Goal: Task Accomplishment & Management: Manage account settings

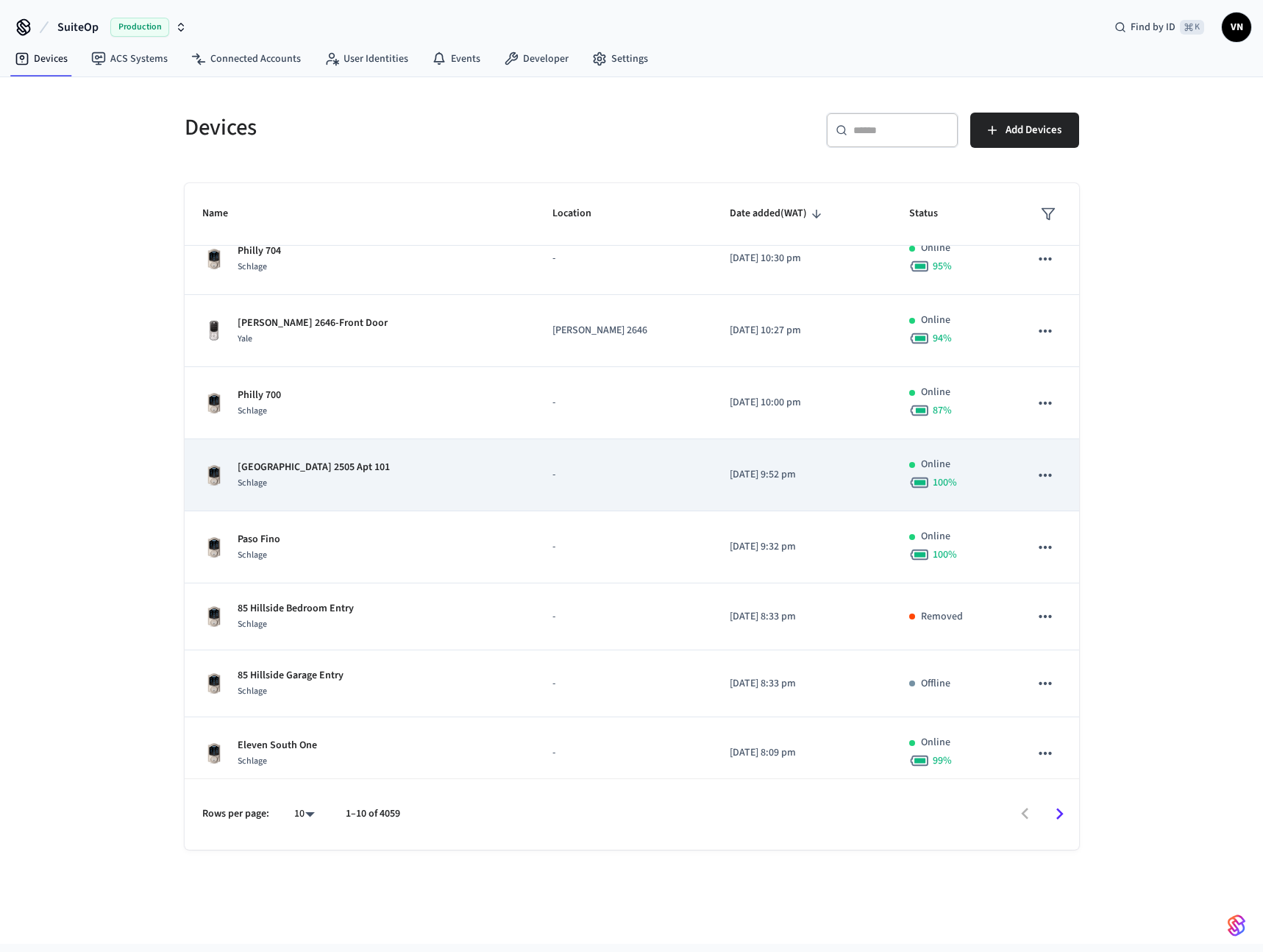
scroll to position [173, 0]
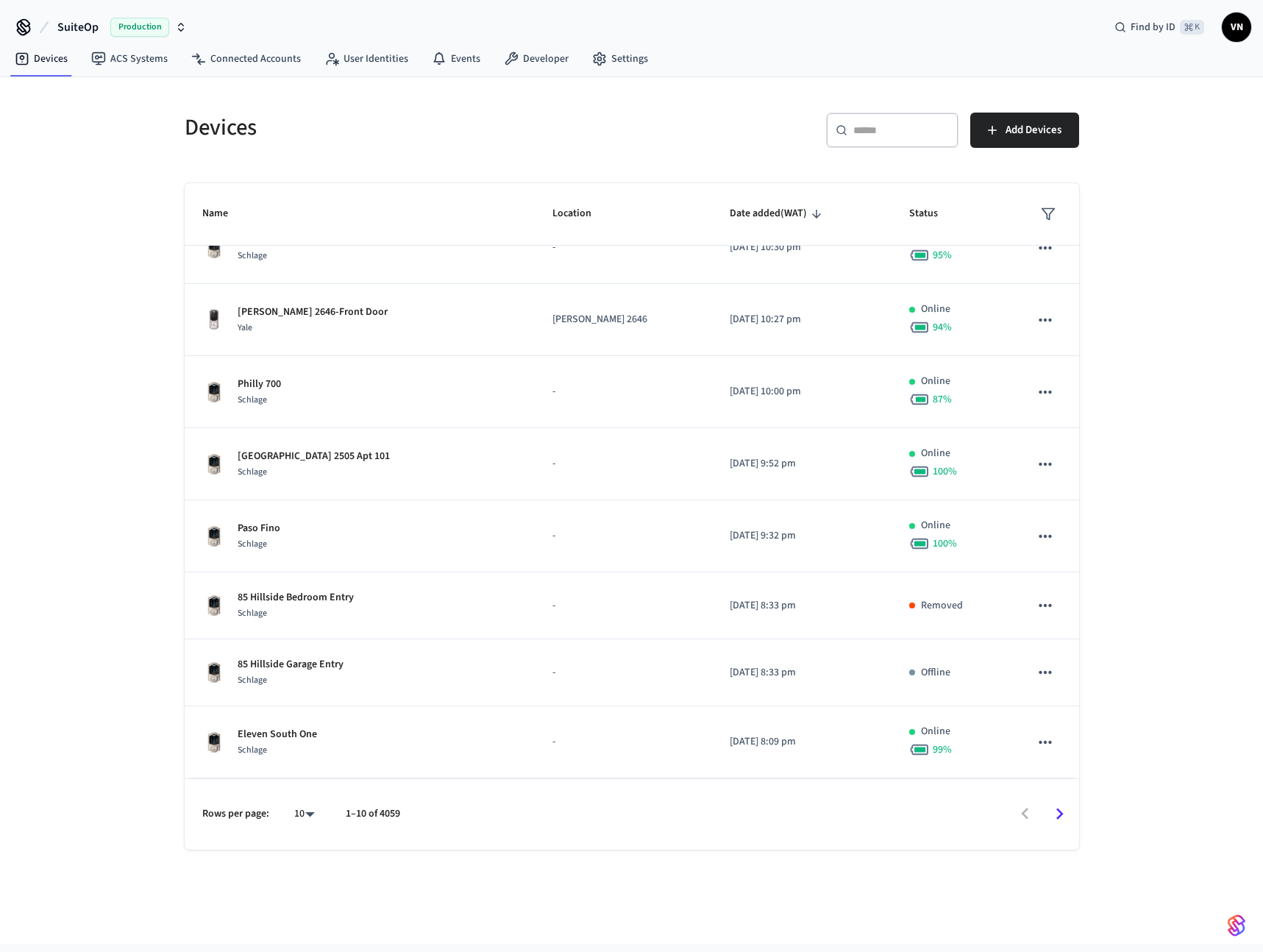
click at [152, 11] on button "SuiteOp Production" at bounding box center [122, 26] width 139 height 31
click at [143, 99] on div "[PERSON_NAME]'s Sandbox Sandbox" at bounding box center [119, 95] width 201 height 19
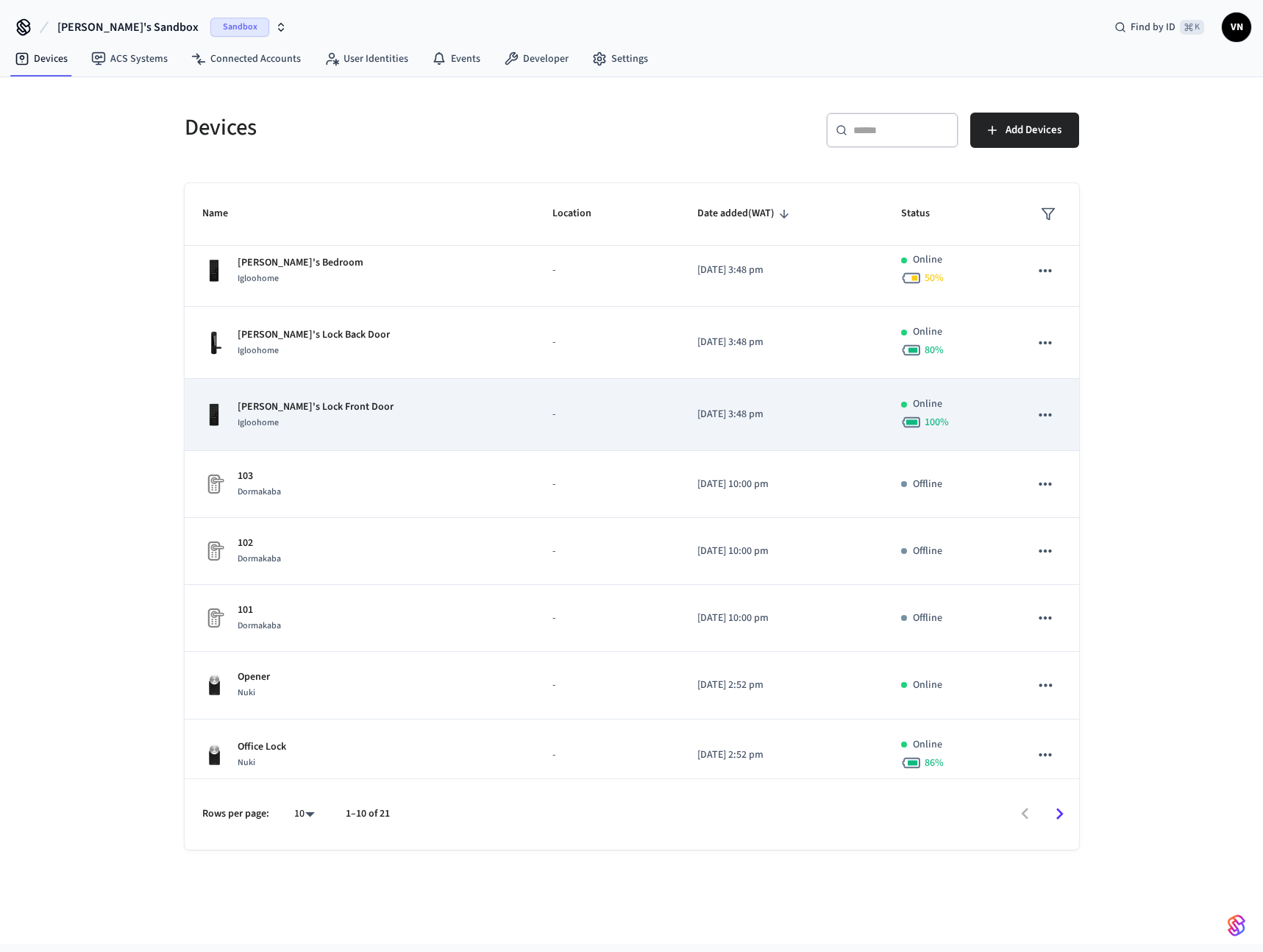
scroll to position [103, 0]
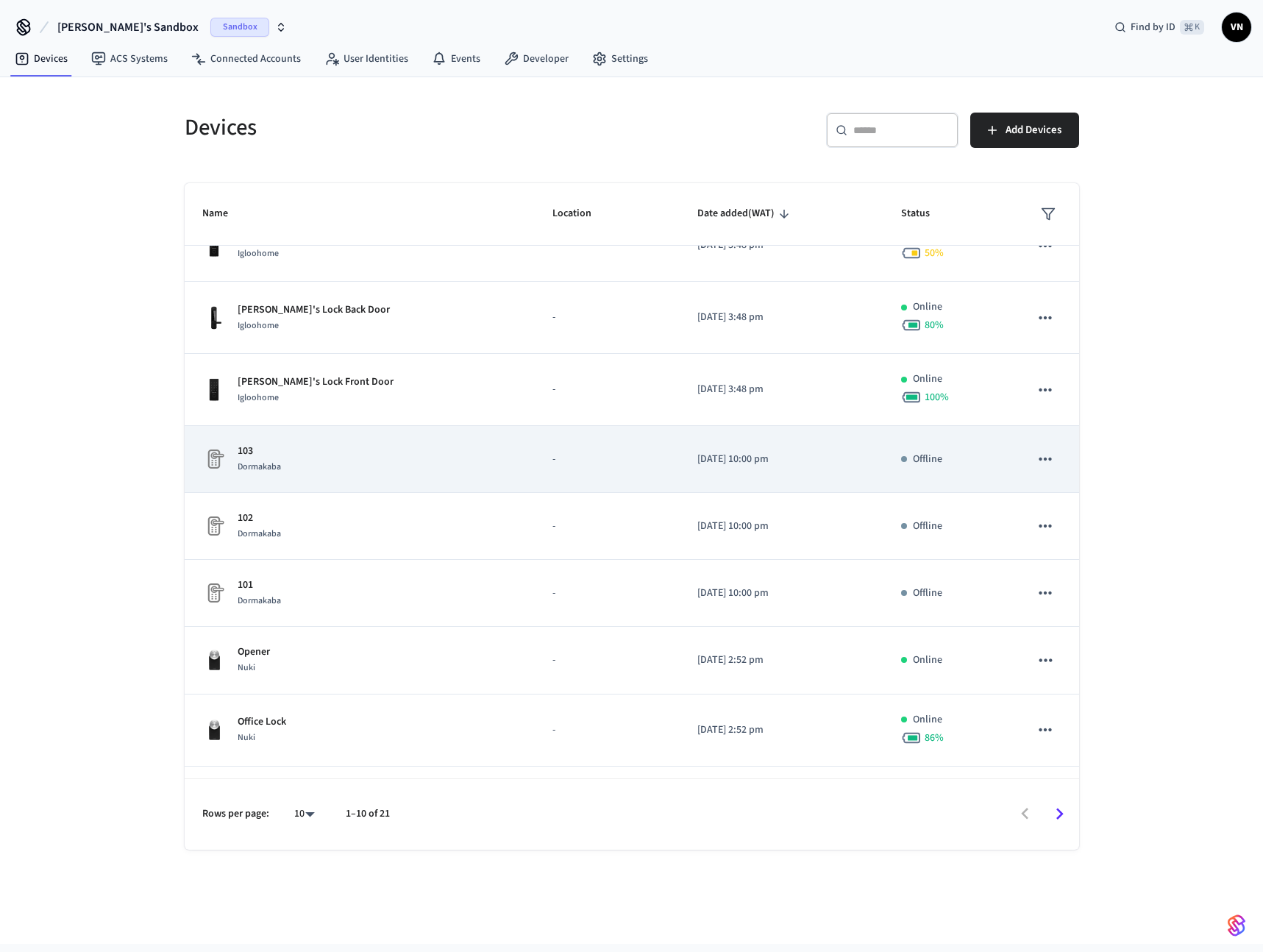
click at [1036, 456] on icon "sticky table" at bounding box center [1046, 459] width 19 height 19
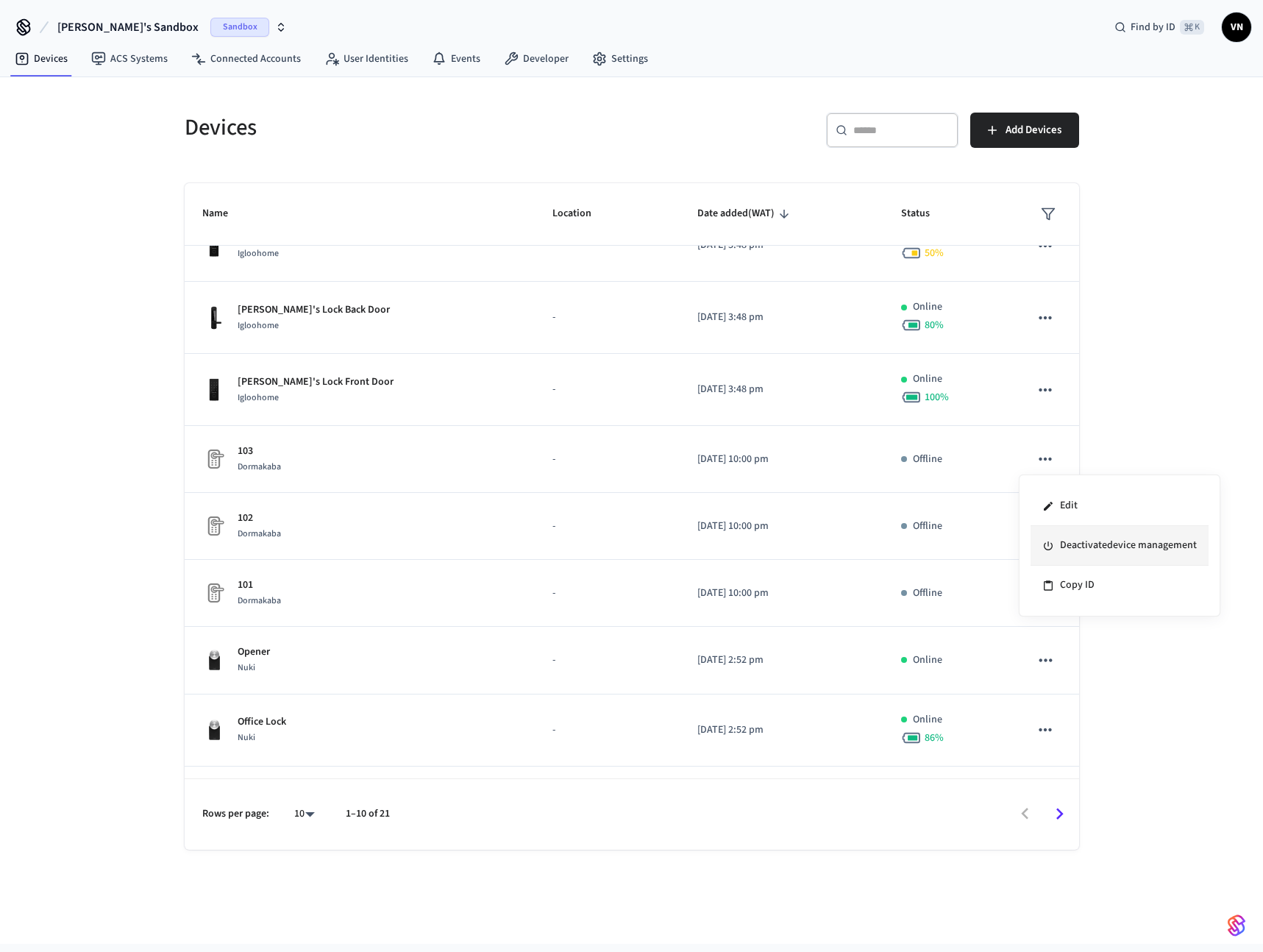
click at [1056, 547] on li "Deactivate device management" at bounding box center [1120, 546] width 178 height 40
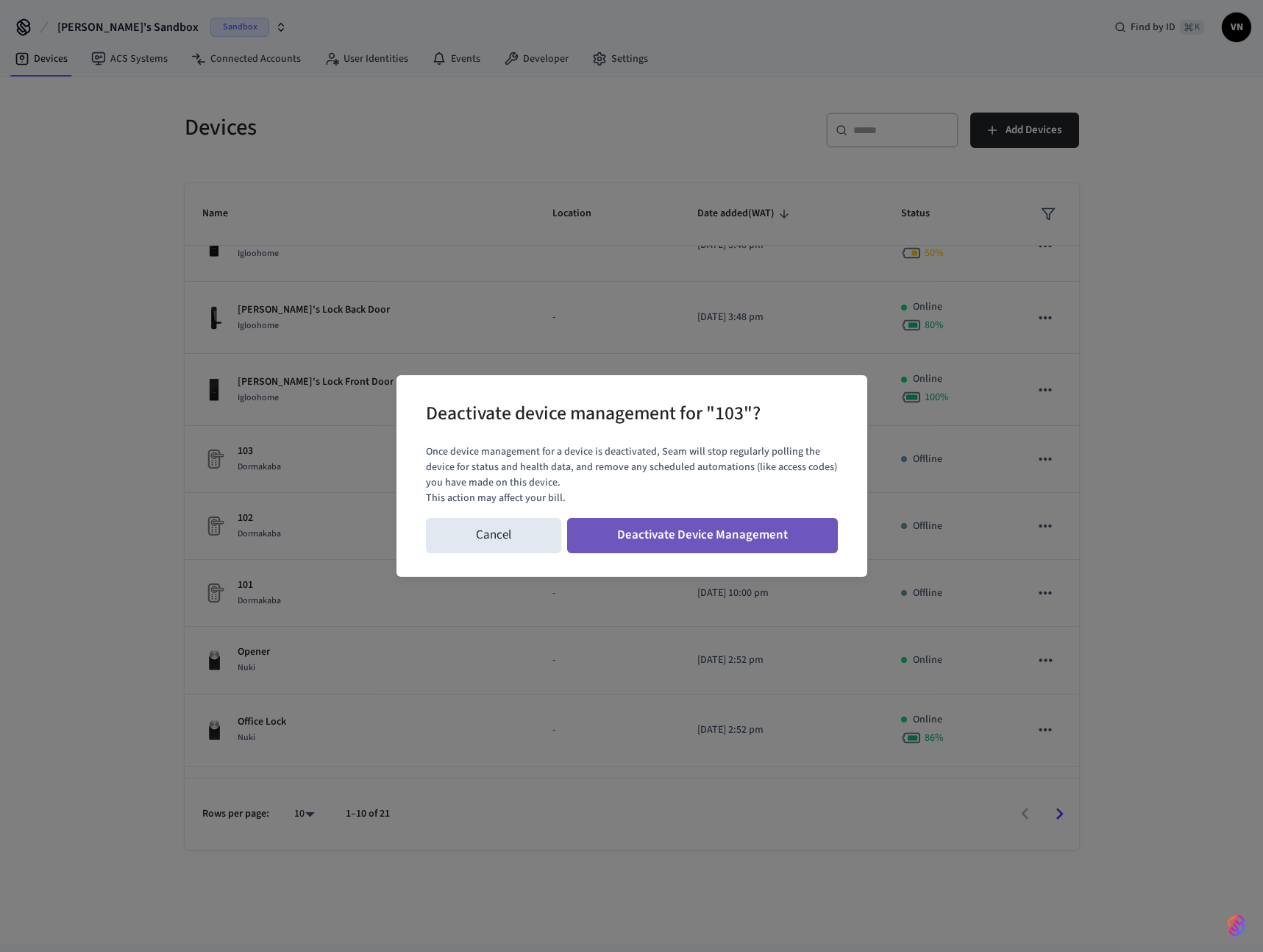
click at [785, 538] on button "Deactivate Device Management" at bounding box center [702, 535] width 271 height 35
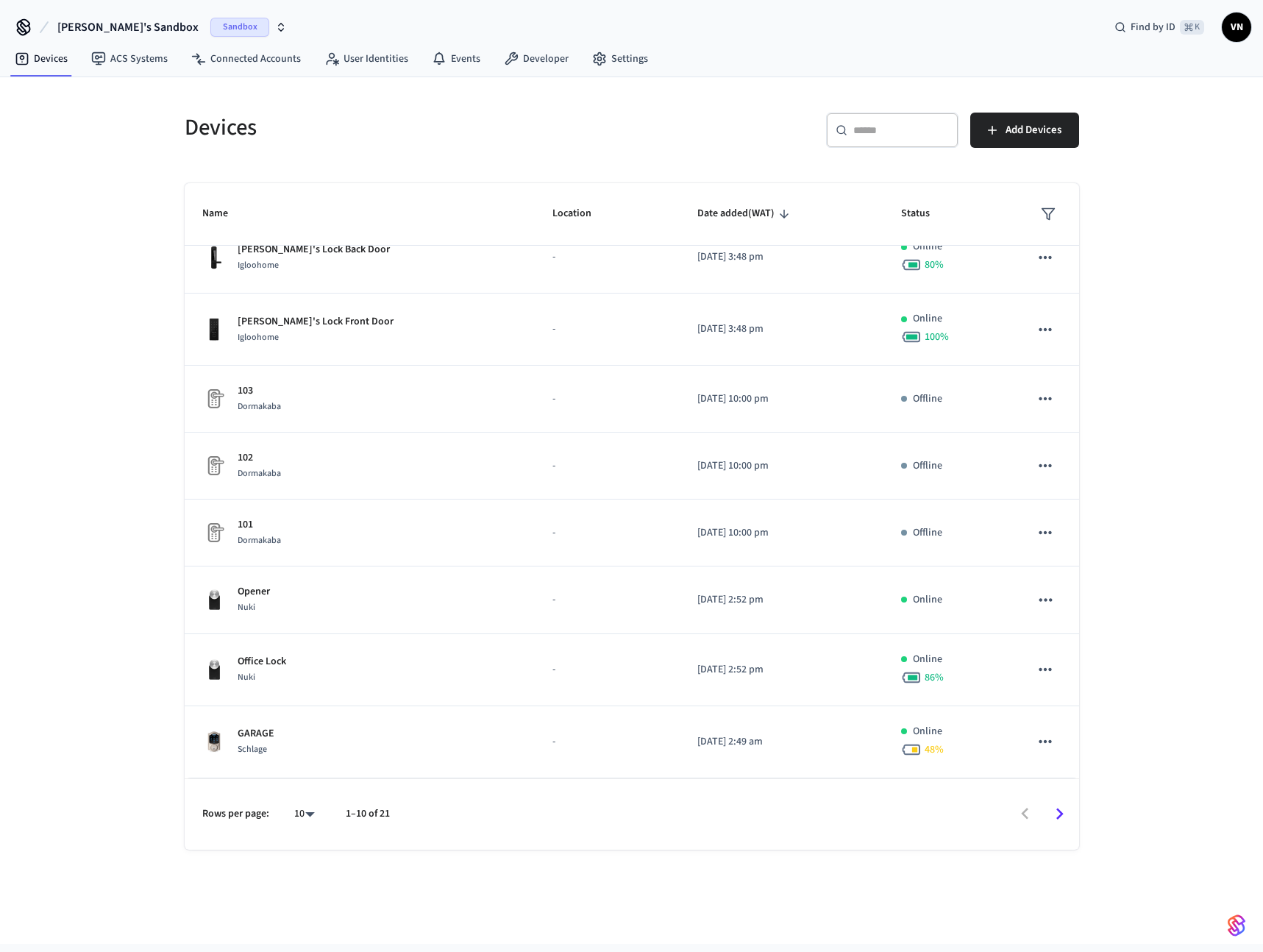
scroll to position [0, 0]
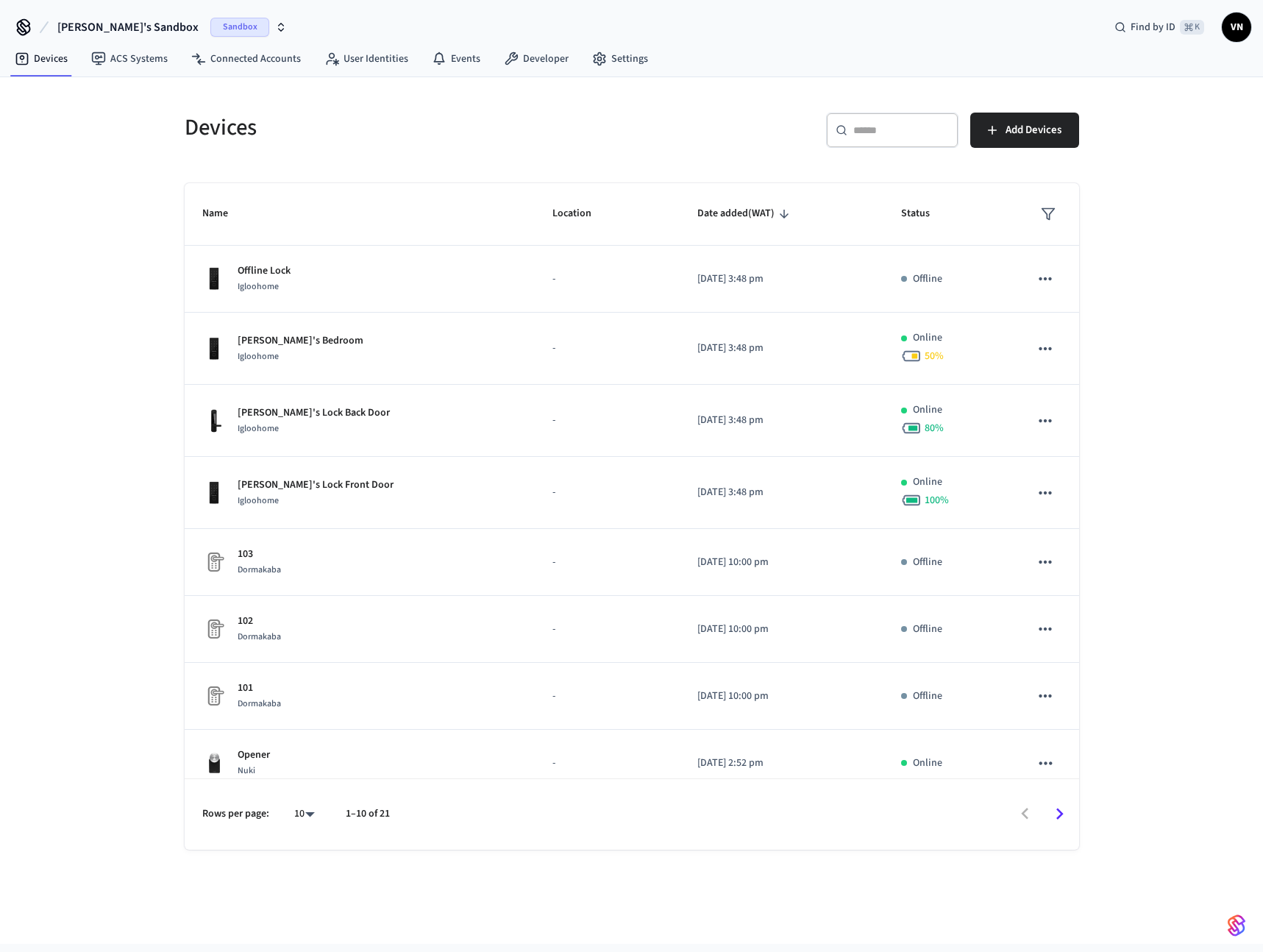
click at [237, 30] on span "Sandbox" at bounding box center [239, 27] width 59 height 19
click at [219, 112] on div "SuiteOp Production" at bounding box center [178, 123] width 214 height 28
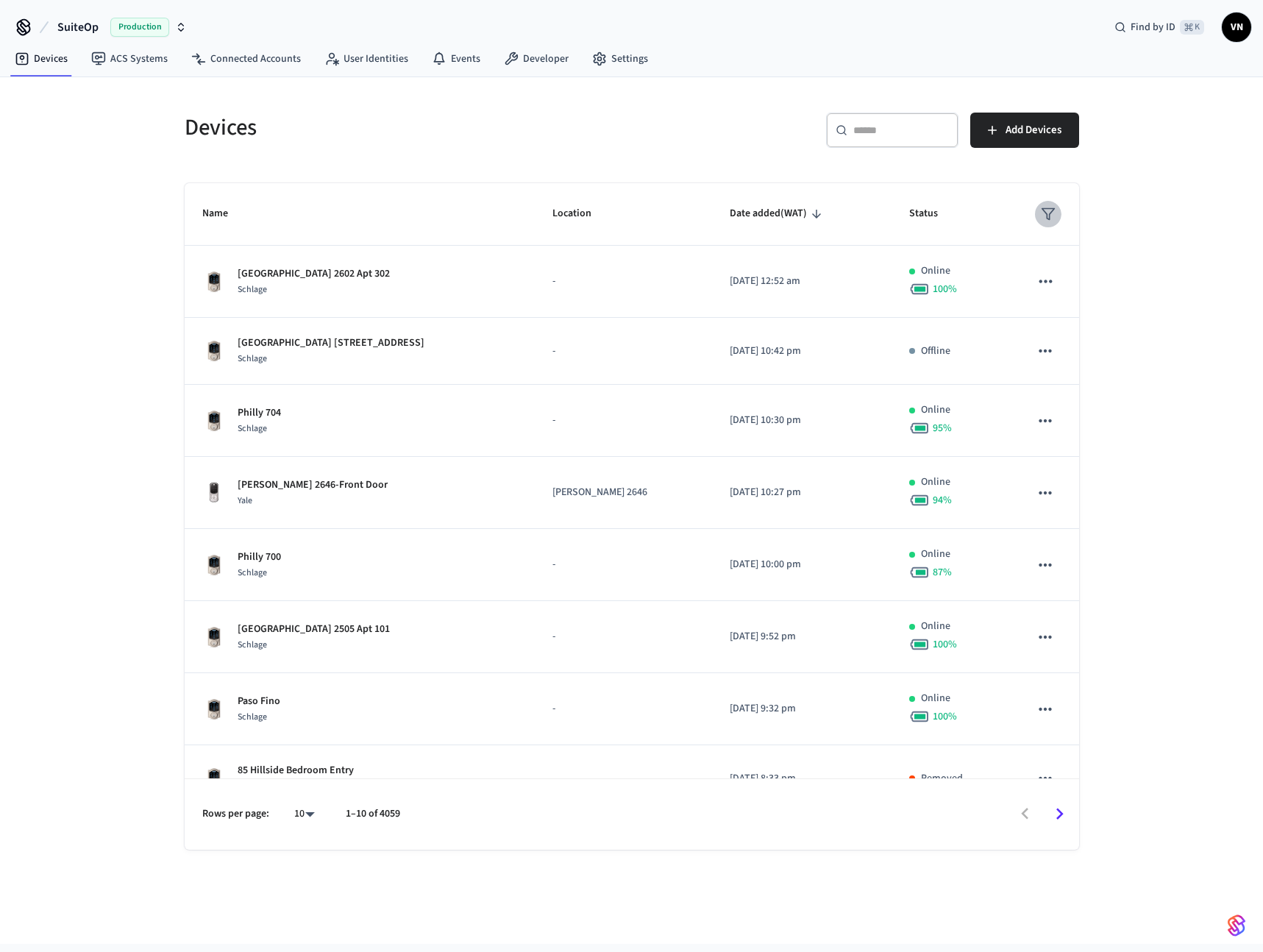
click at [1035, 207] on button "sticky table" at bounding box center [1048, 214] width 26 height 26
click at [1083, 345] on li "Unmanaged" at bounding box center [1074, 338] width 77 height 40
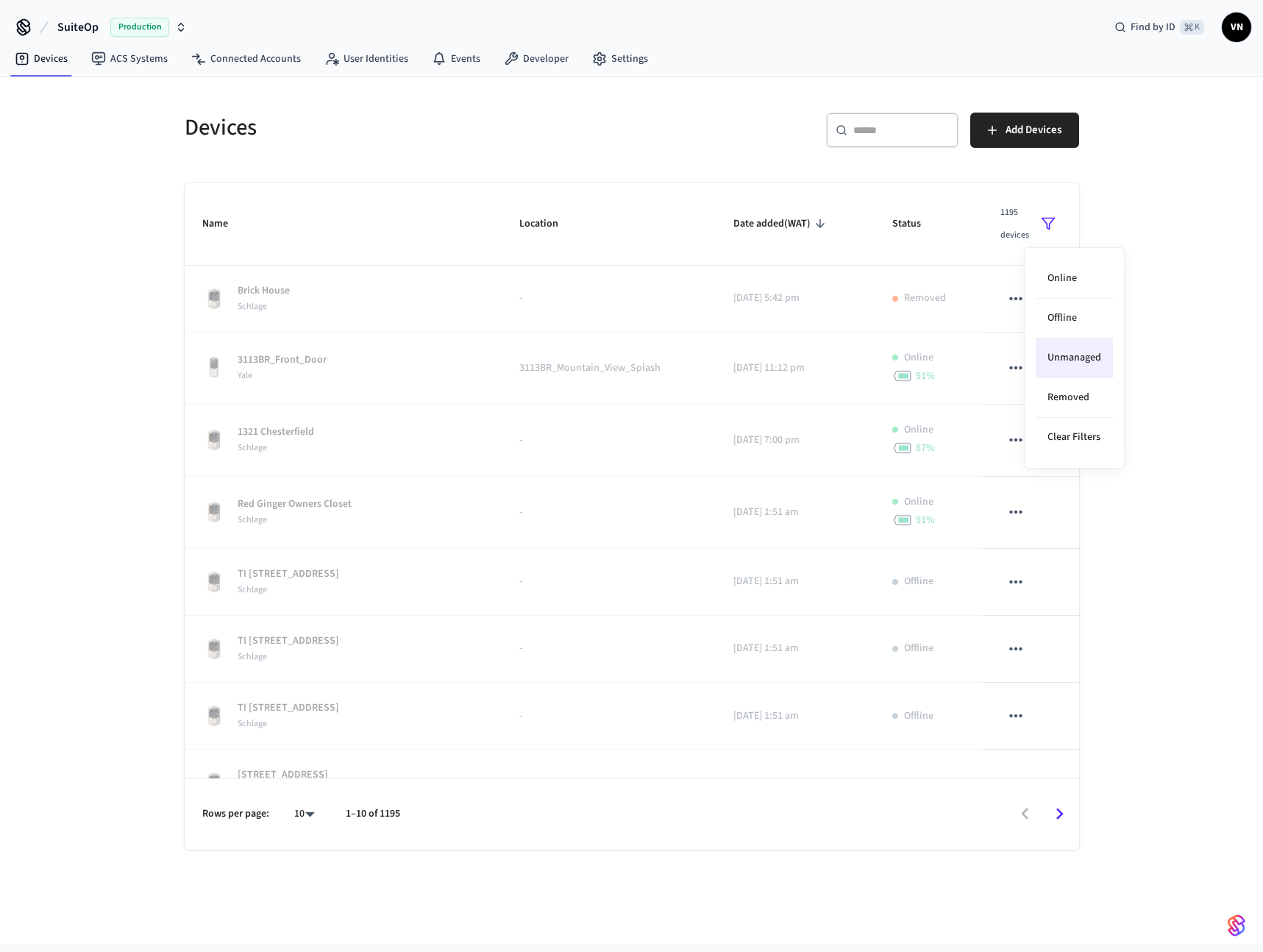
click at [1181, 328] on div at bounding box center [632, 476] width 1263 height 952
click at [1041, 227] on polygon "sticky table" at bounding box center [1047, 223] width 12 height 11
click at [1152, 333] on div at bounding box center [632, 476] width 1263 height 952
